Goal: Unclear: Browse casually

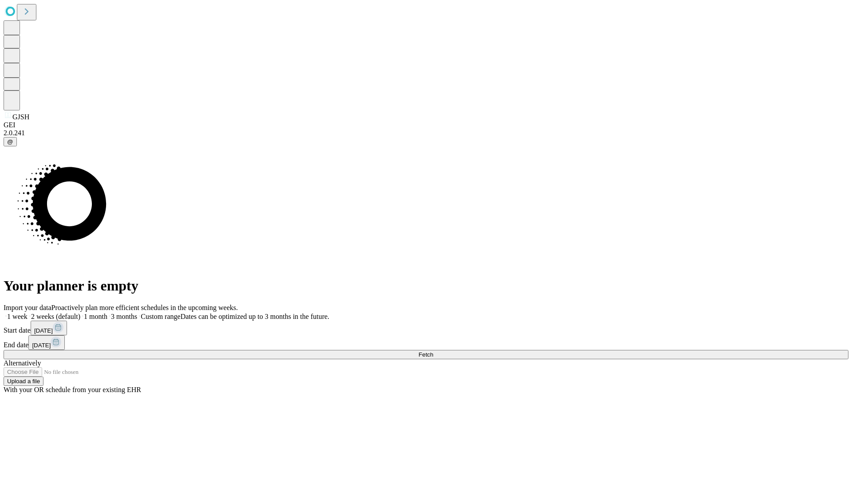
click at [433, 351] on span "Fetch" at bounding box center [425, 354] width 15 height 7
